Goal: Task Accomplishment & Management: Manage account settings

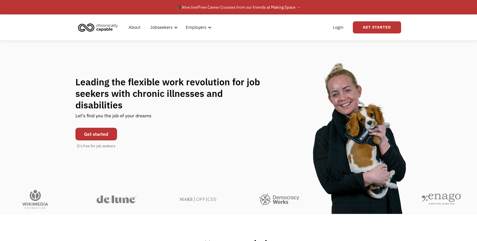
click at [105, 133] on link "Get started" at bounding box center [96, 134] width 42 height 13
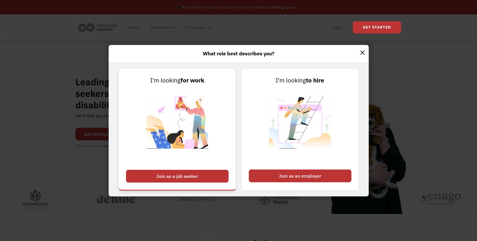
click at [176, 174] on div "Join as a job seeker" at bounding box center [177, 176] width 103 height 13
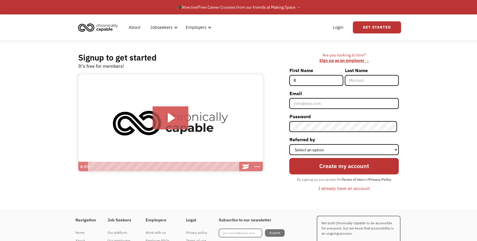
type input "Bronwyn"
type input "Heald"
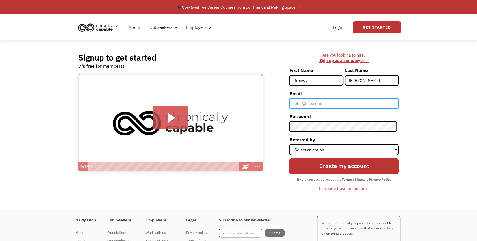
type input "[EMAIL_ADDRESS][DOMAIN_NAME]"
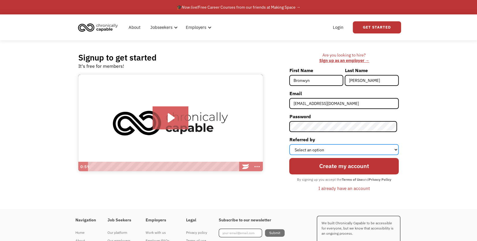
click at [310, 148] on select "Select an option Instagram Facebook Twitter Search Engine News Article Word of …" at bounding box center [343, 149] width 109 height 11
select select "Search Engine"
click at [291, 144] on select "Select an option Instagram Facebook Twitter Search Engine News Article Word of …" at bounding box center [343, 149] width 109 height 11
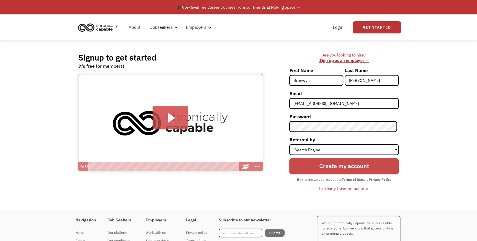
click at [312, 167] on input "Create my account" at bounding box center [343, 166] width 109 height 16
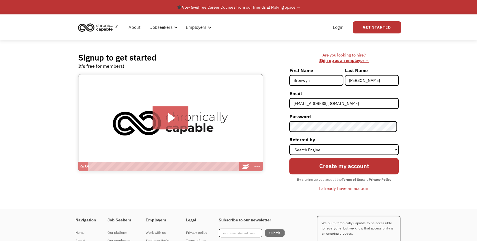
click at [330, 191] on div "I already have an account" at bounding box center [343, 188] width 51 height 7
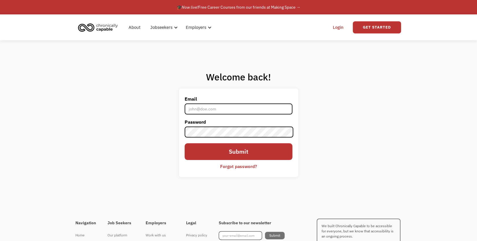
click at [235, 110] on input "Email" at bounding box center [239, 109] width 108 height 11
type input "[EMAIL_ADDRESS][DOMAIN_NAME]"
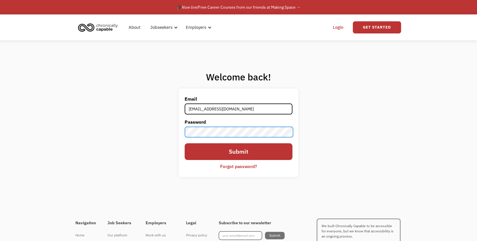
click at [185, 144] on input "Submit" at bounding box center [239, 152] width 108 height 16
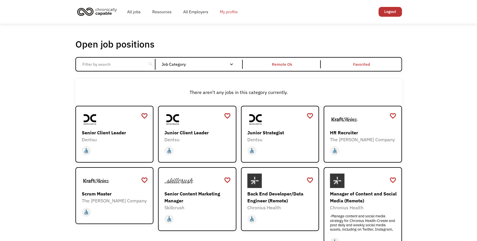
click at [232, 15] on link "My profile" at bounding box center [228, 12] width 29 height 18
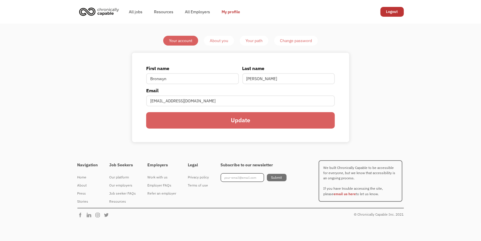
click at [220, 42] on div "About you" at bounding box center [219, 40] width 18 height 7
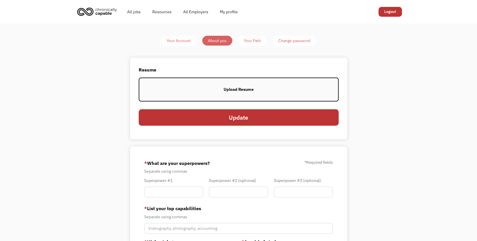
click at [236, 79] on label "Upload Resume" at bounding box center [239, 90] width 200 height 24
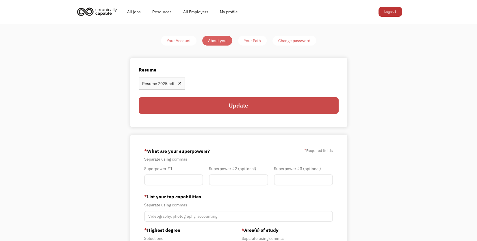
click at [295, 109] on input "Update" at bounding box center [239, 105] width 200 height 16
type input "Please wait..."
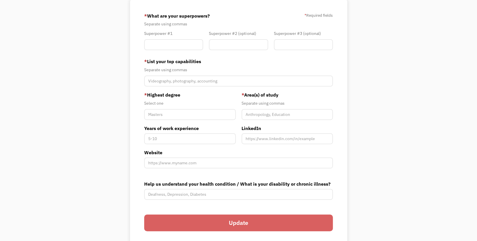
scroll to position [101, 0]
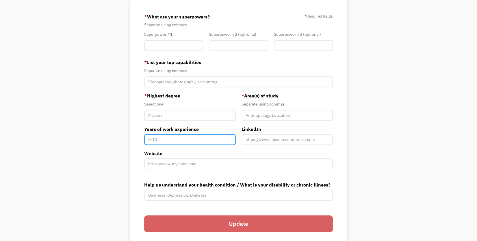
click at [197, 140] on input "Years of work experience" at bounding box center [189, 139] width 91 height 11
type input "0"
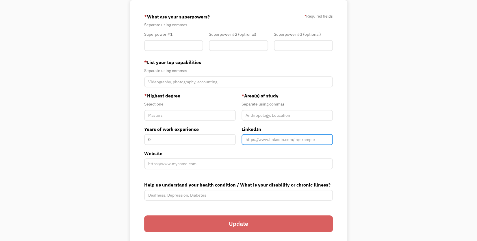
click at [262, 137] on input "Member-You-Update" at bounding box center [286, 139] width 91 height 11
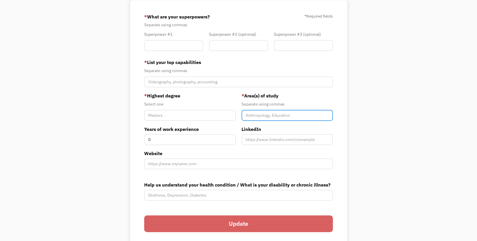
click at [263, 116] on input "Member-You-Update" at bounding box center [286, 115] width 91 height 11
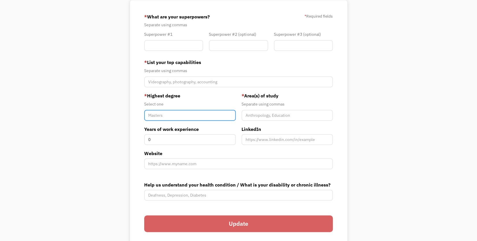
click at [204, 116] on input "Member-You-Update" at bounding box center [189, 115] width 91 height 11
type input "Associates"
click at [195, 109] on div "* Highest degree Select one Associates" at bounding box center [189, 106] width 91 height 29
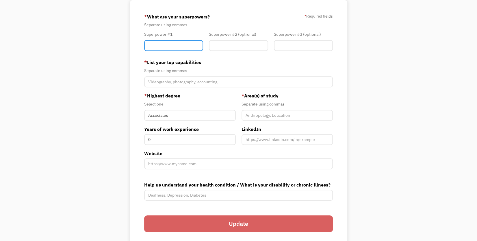
click at [169, 46] on input "Member-You-Update" at bounding box center [173, 45] width 59 height 11
click at [167, 43] on input "Member-You-Update" at bounding box center [173, 45] width 59 height 11
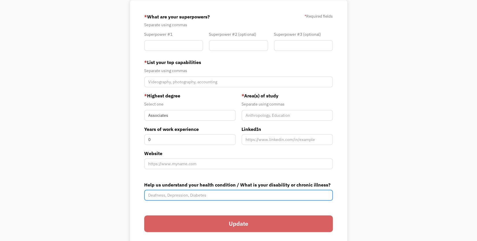
click at [191, 193] on input "Help us understand your health condition / What is your disability or chronic i…" at bounding box center [238, 195] width 189 height 11
type input "Gastroparesis, gastritis"
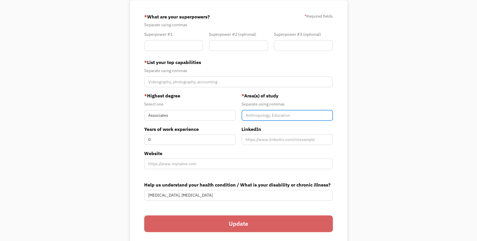
click at [269, 113] on input "Member-You-Update" at bounding box center [286, 115] width 91 height 11
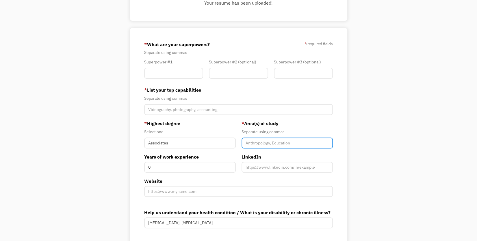
scroll to position [72, 0]
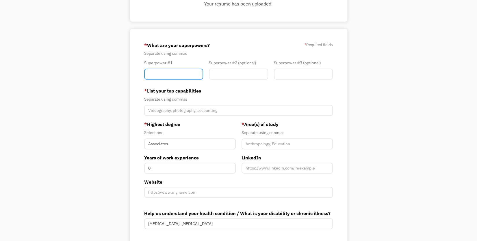
click at [167, 74] on input "Member-You-Update" at bounding box center [173, 74] width 59 height 11
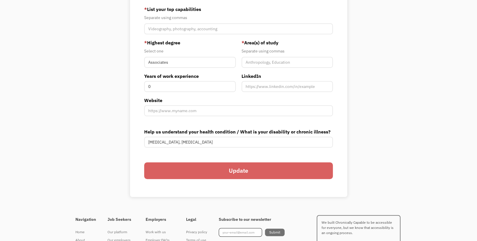
scroll to position [165, 0]
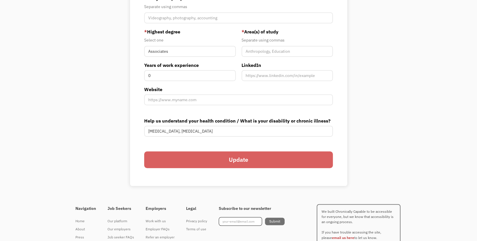
click at [261, 162] on input "Update" at bounding box center [238, 160] width 189 height 16
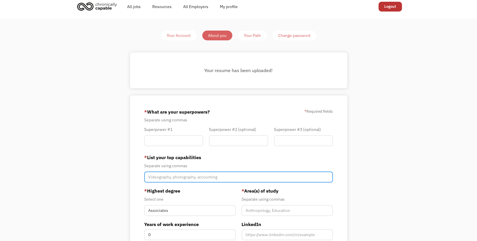
scroll to position [0, 0]
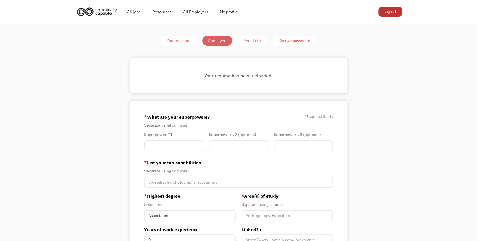
click at [253, 38] on div "Your Path" at bounding box center [252, 40] width 17 height 7
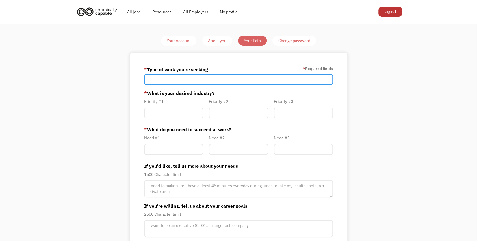
click at [267, 78] on input "Member-Path-Update" at bounding box center [238, 79] width 189 height 11
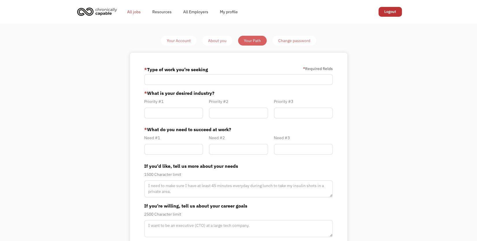
click at [133, 15] on link "All jobs" at bounding box center [133, 12] width 25 height 18
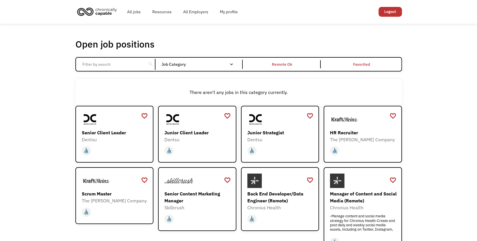
click at [139, 68] on input "Email Form" at bounding box center [111, 64] width 64 height 11
click at [437, 71] on div "Open job positions You have X liked items Search search Filter by category Admi…" at bounding box center [238, 199] width 477 height 350
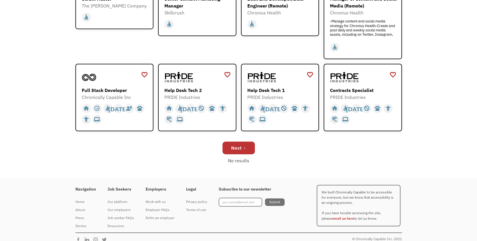
scroll to position [202, 0]
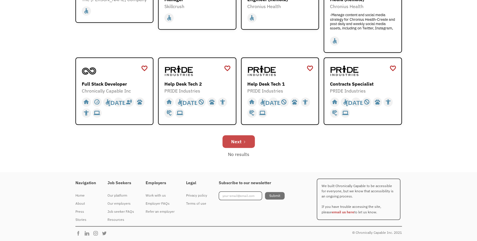
click at [239, 143] on div "Next" at bounding box center [236, 141] width 10 height 7
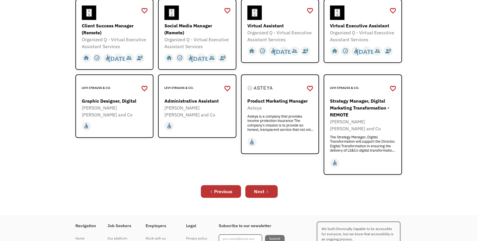
scroll to position [183, 0]
click at [263, 188] on div "Next" at bounding box center [259, 191] width 10 height 7
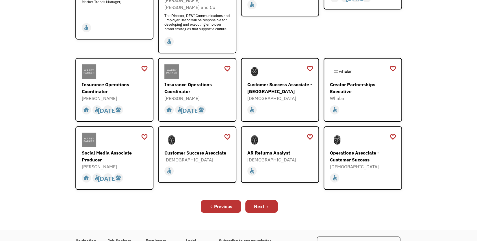
scroll to position [159, 0]
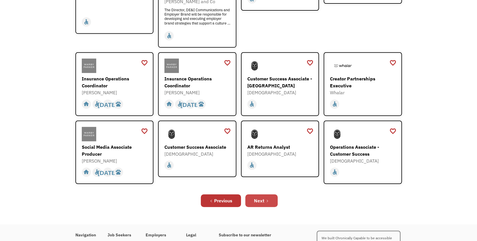
click at [265, 200] on icon "Next Page" at bounding box center [266, 201] width 3 height 3
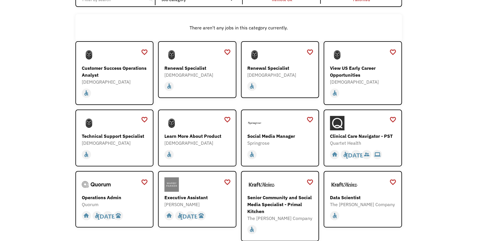
scroll to position [116, 0]
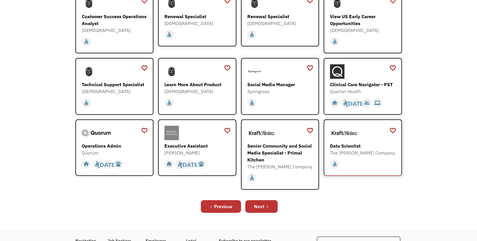
click at [375, 163] on div "home slow_motion_video accessible [DATE] not_interested supervisor_account reco…" at bounding box center [363, 164] width 67 height 11
click at [254, 204] on link "Next" at bounding box center [261, 206] width 32 height 13
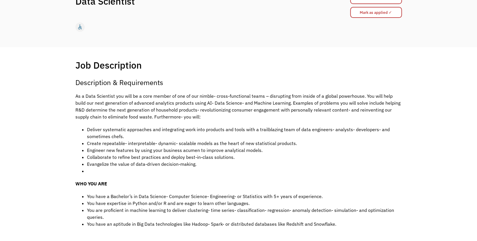
scroll to position [100, 0]
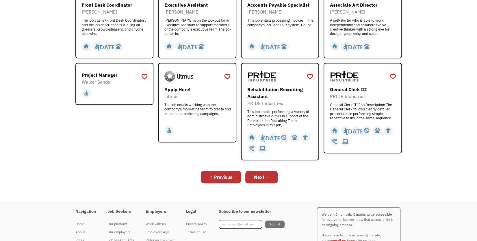
scroll to position [226, 0]
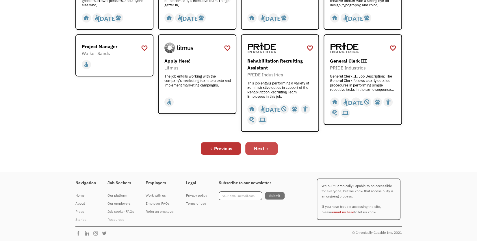
click at [270, 144] on link "Next" at bounding box center [261, 148] width 32 height 13
